Goal: Book appointment/travel/reservation

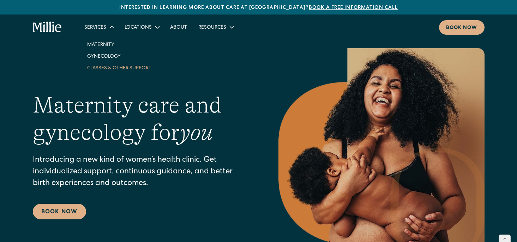
click at [103, 69] on link "Classes & Other Support" at bounding box center [120, 68] width 76 height 12
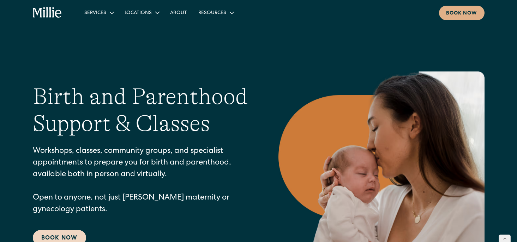
click at [67, 235] on link "Book Now" at bounding box center [59, 238] width 53 height 16
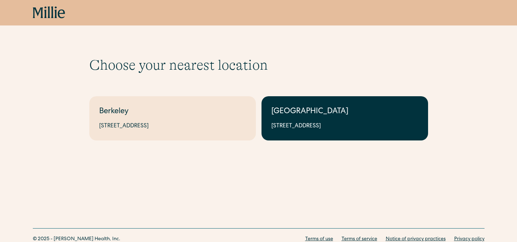
click at [296, 107] on div "[GEOGRAPHIC_DATA]" at bounding box center [345, 112] width 147 height 12
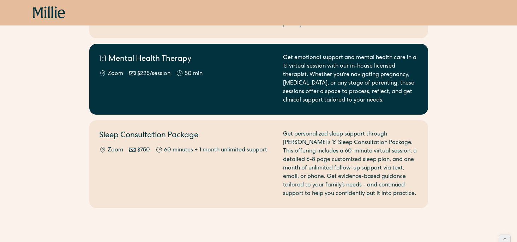
scroll to position [371, 0]
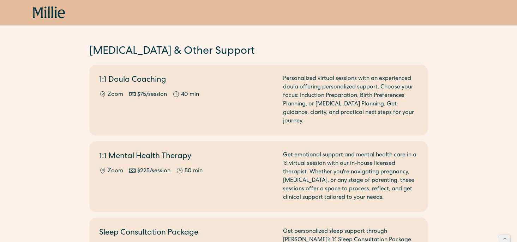
scroll to position [325, 0]
